Goal: Navigation & Orientation: Find specific page/section

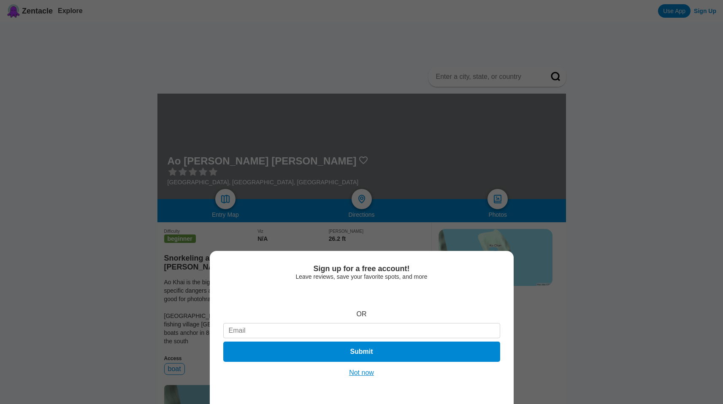
scroll to position [83, 0]
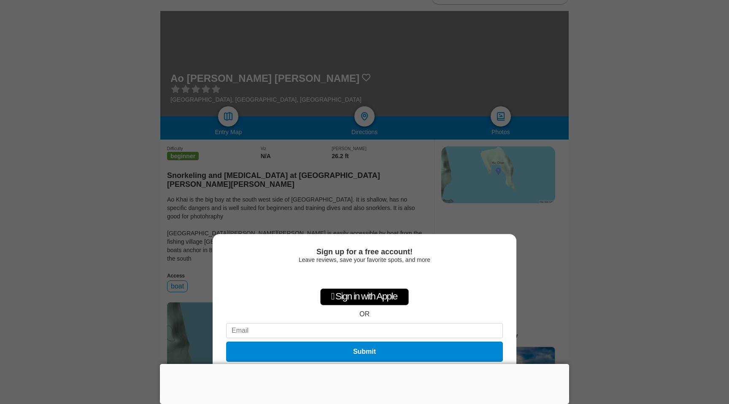
click at [132, 262] on div "Sign up for a free account! Leave reviews, save your favorite spots, and more …" at bounding box center [364, 202] width 729 height 404
click at [364, 364] on div at bounding box center [364, 364] width 409 height 0
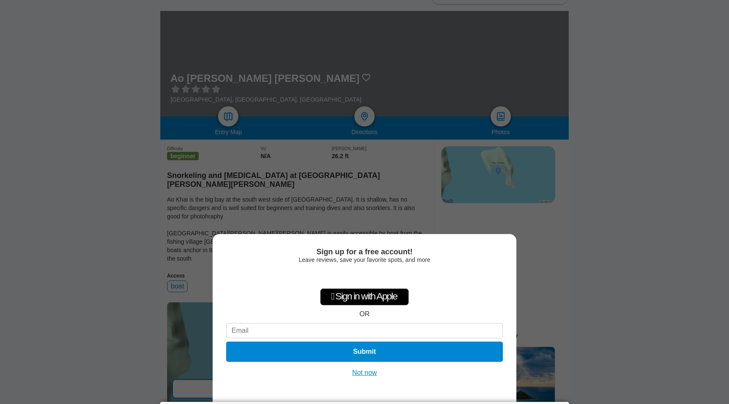
click at [370, 371] on button "Not now" at bounding box center [365, 373] width 30 height 8
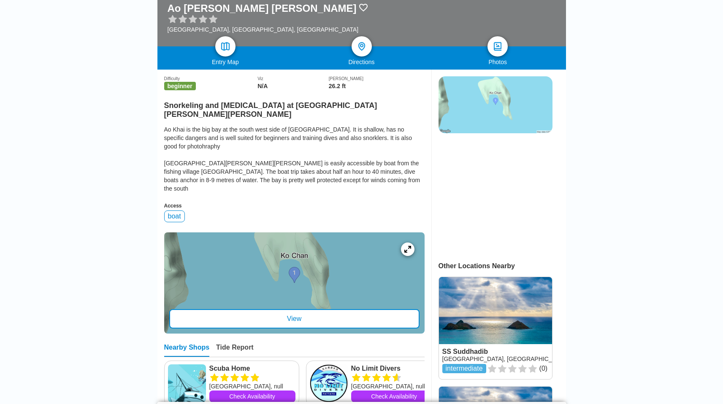
scroll to position [153, 0]
click at [302, 309] on div "View" at bounding box center [294, 318] width 250 height 19
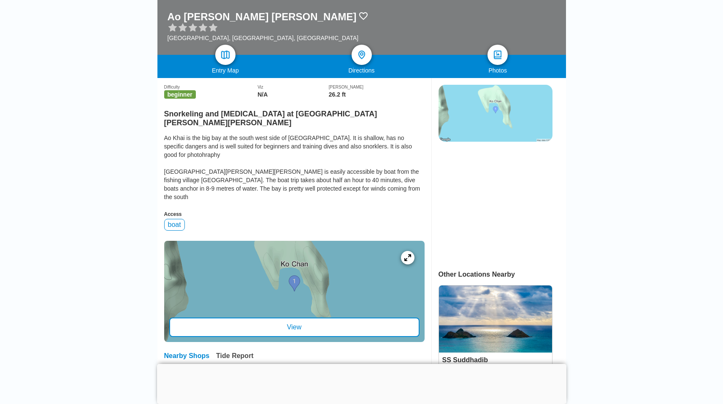
scroll to position [143, 0]
